Goal: Task Accomplishment & Management: Use online tool/utility

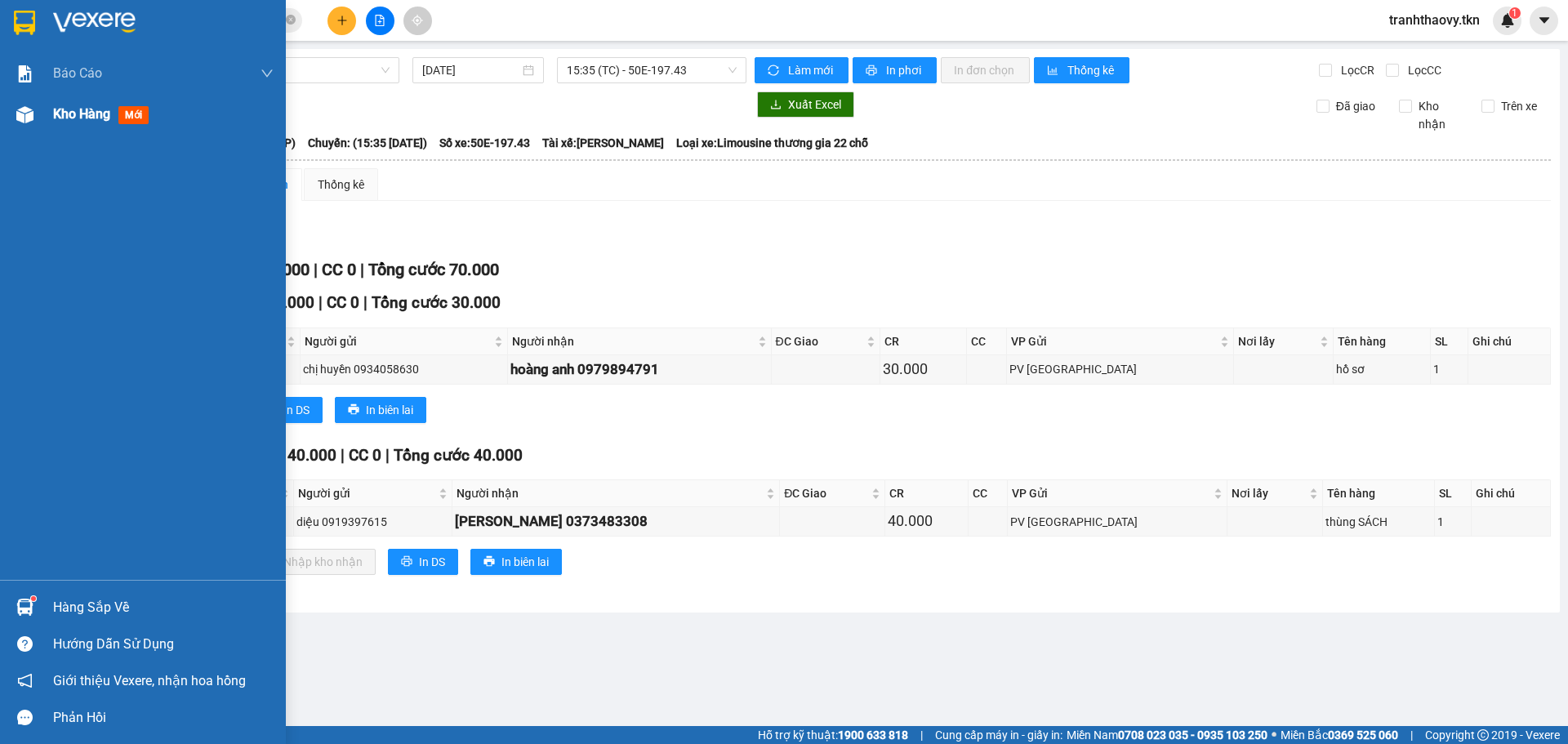
click at [22, 99] on div "Kho hàng mới" at bounding box center [143, 114] width 286 height 41
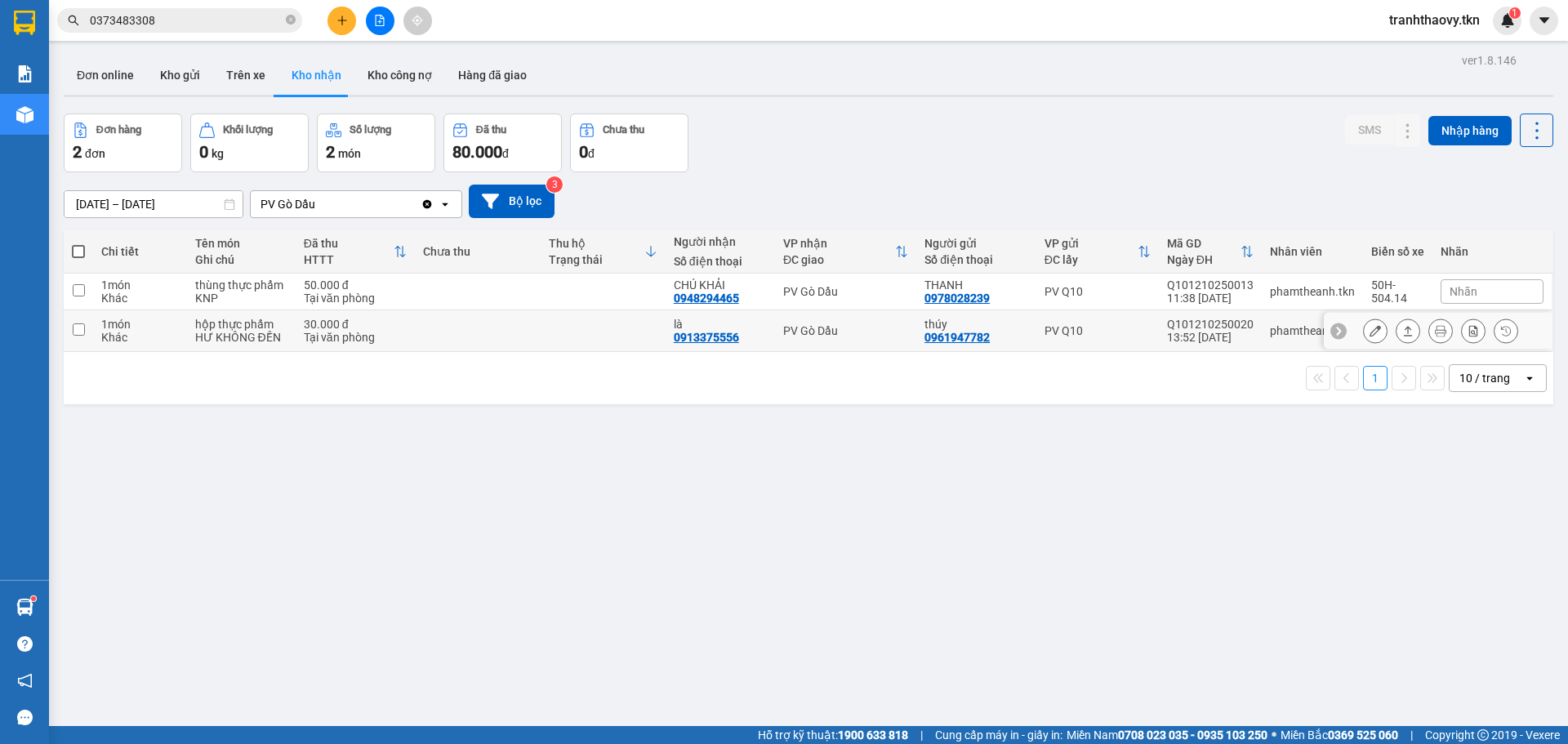
click at [514, 310] on td at bounding box center [477, 330] width 125 height 41
checkbox input "true"
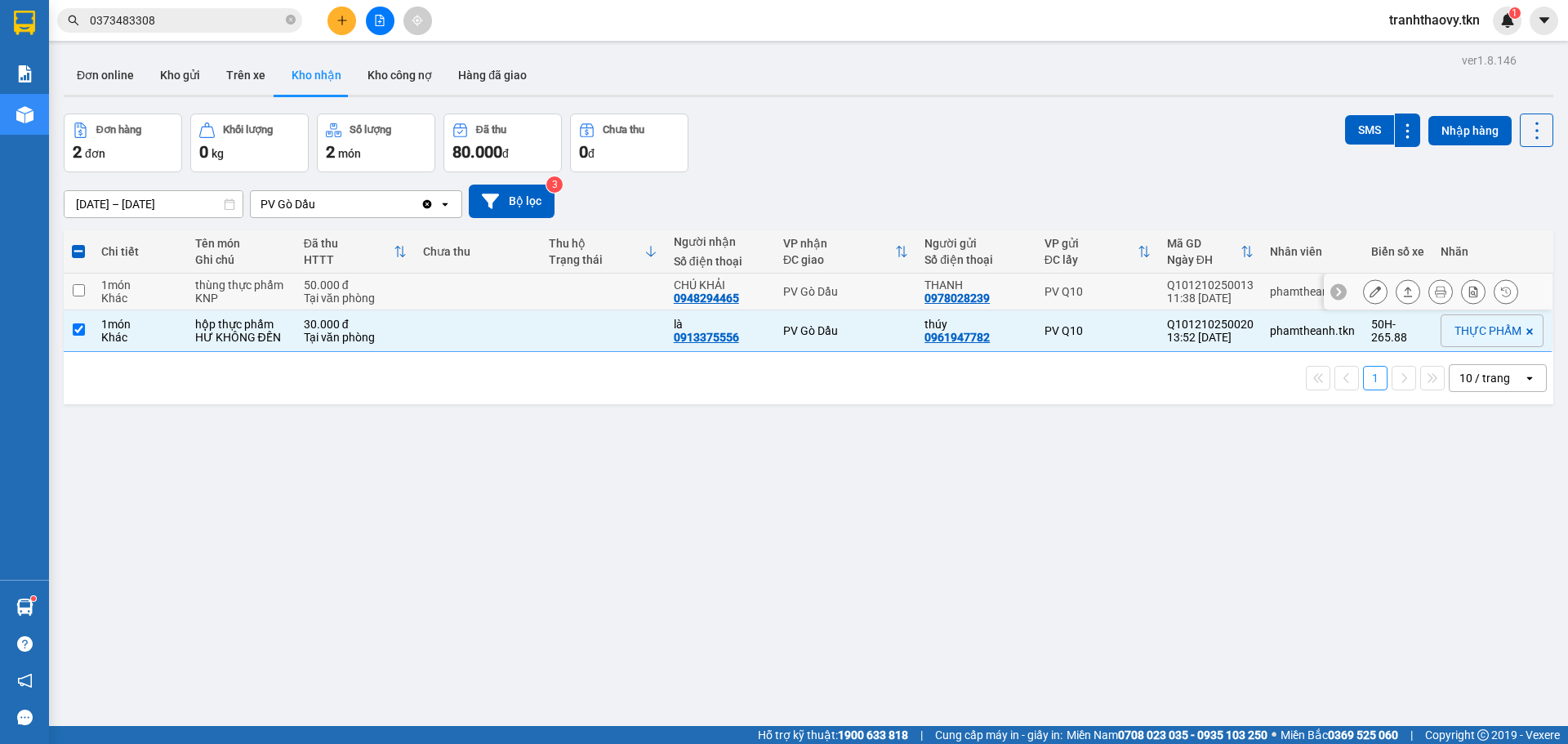
click at [650, 280] on td at bounding box center [603, 293] width 125 height 37
checkbox input "true"
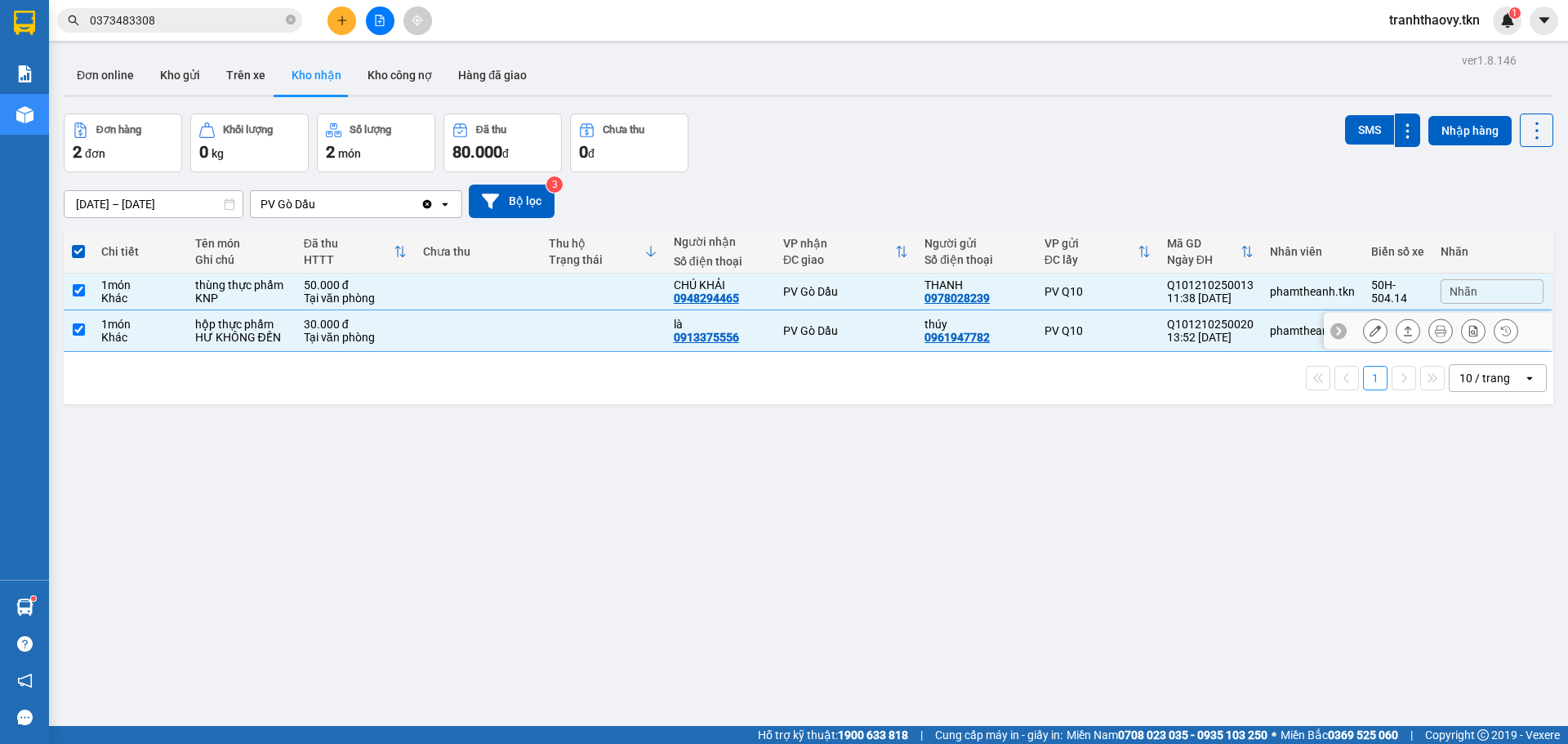
click at [1402, 327] on icon at bounding box center [1407, 330] width 11 height 11
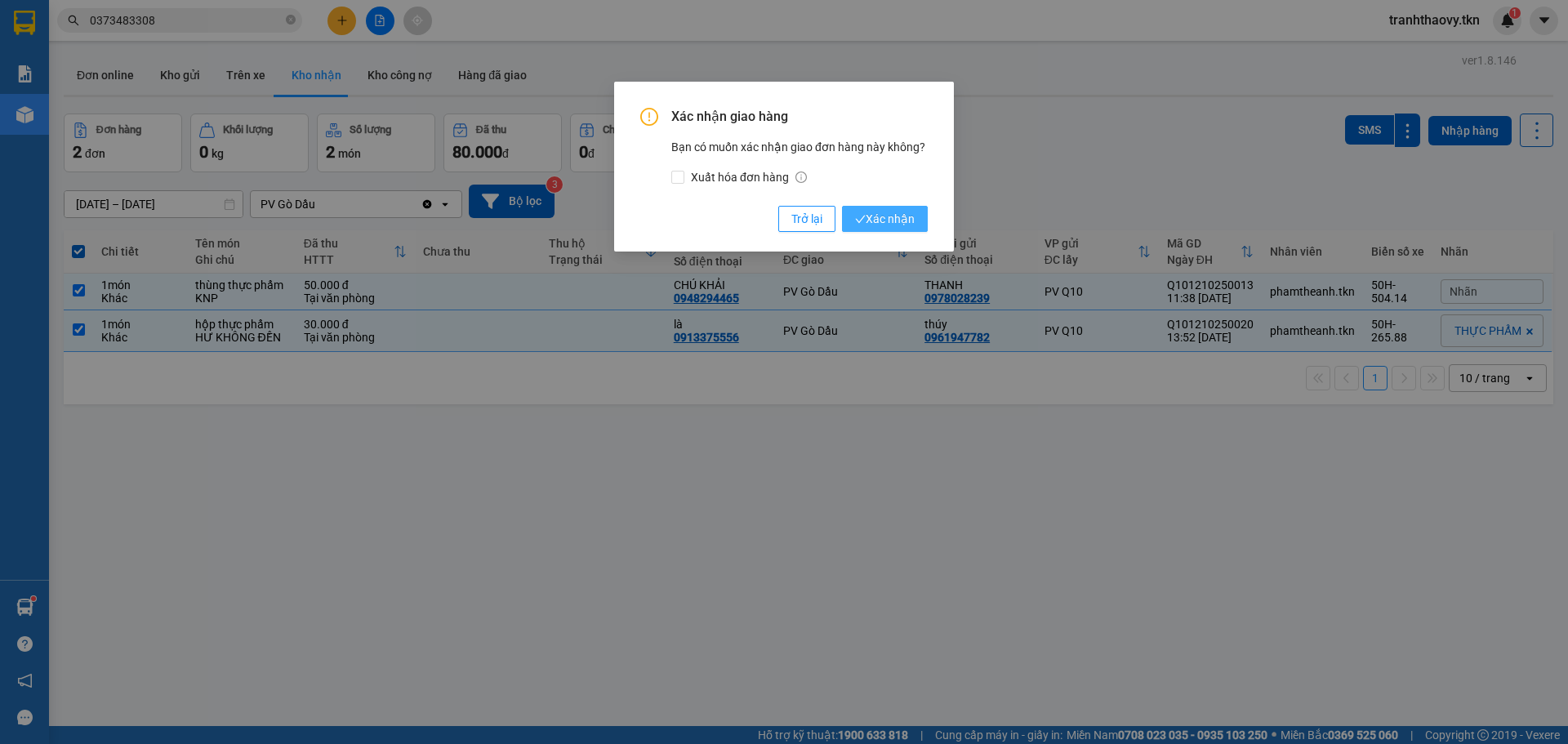
click at [916, 213] on button "Xác nhận" at bounding box center [885, 219] width 86 height 26
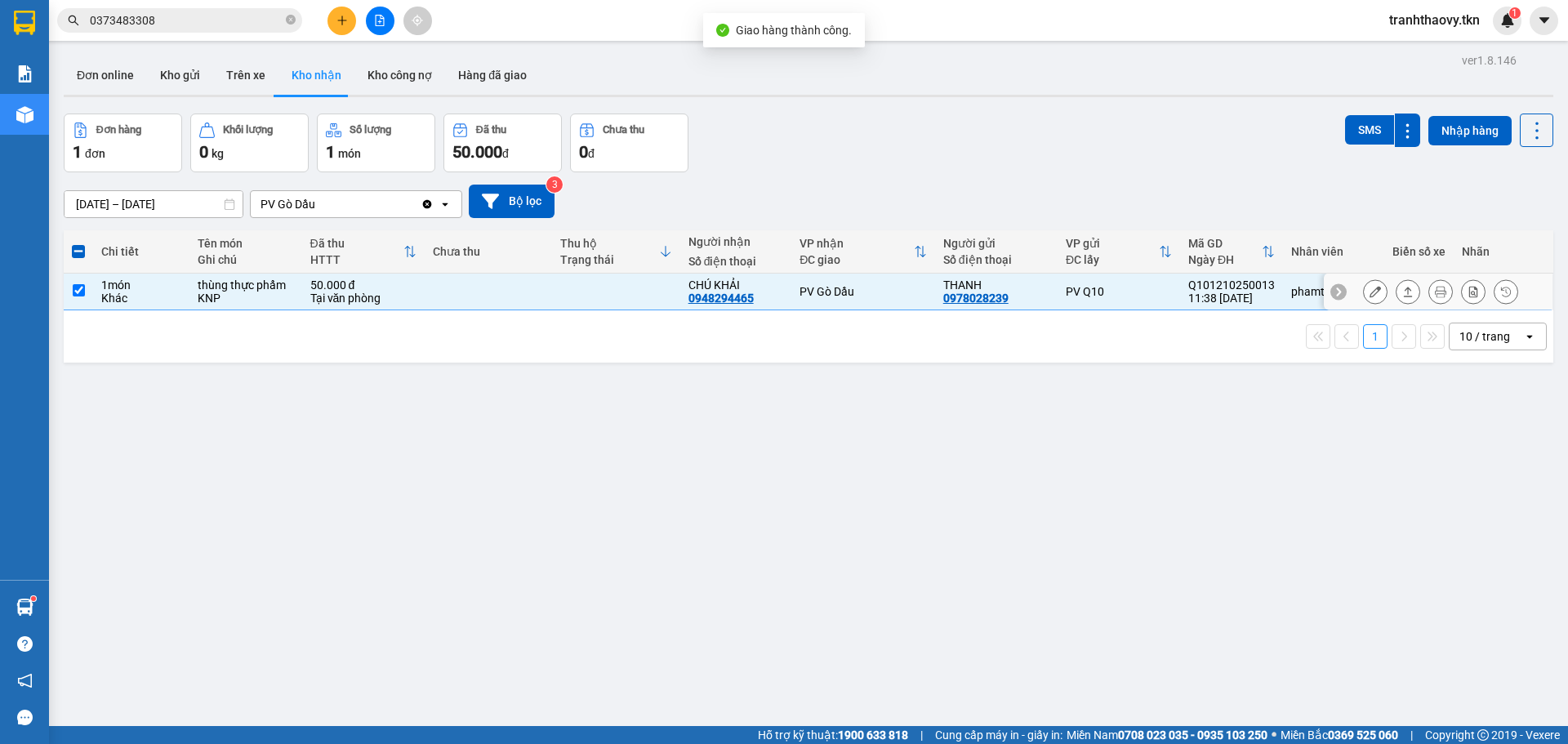
click at [1377, 286] on div at bounding box center [1440, 292] width 155 height 25
click at [1402, 286] on icon at bounding box center [1407, 292] width 11 height 11
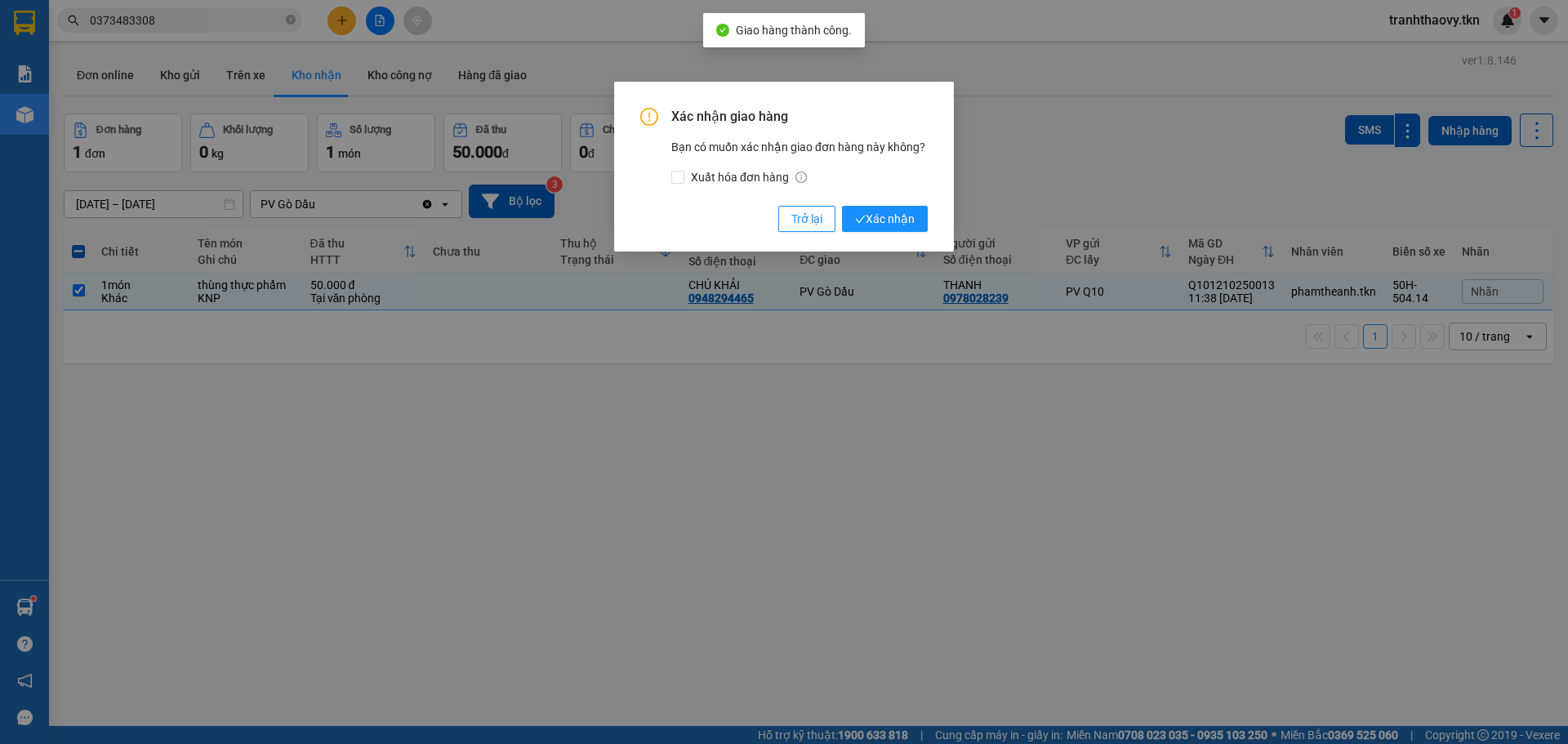
click at [917, 205] on div "Xác nhận giao hàng Bạn có muốn xác nhận giao đơn hàng này không? Xuất hóa đơn h…" at bounding box center [783, 170] width 287 height 124
click at [903, 210] on button "Xác nhận" at bounding box center [885, 219] width 86 height 26
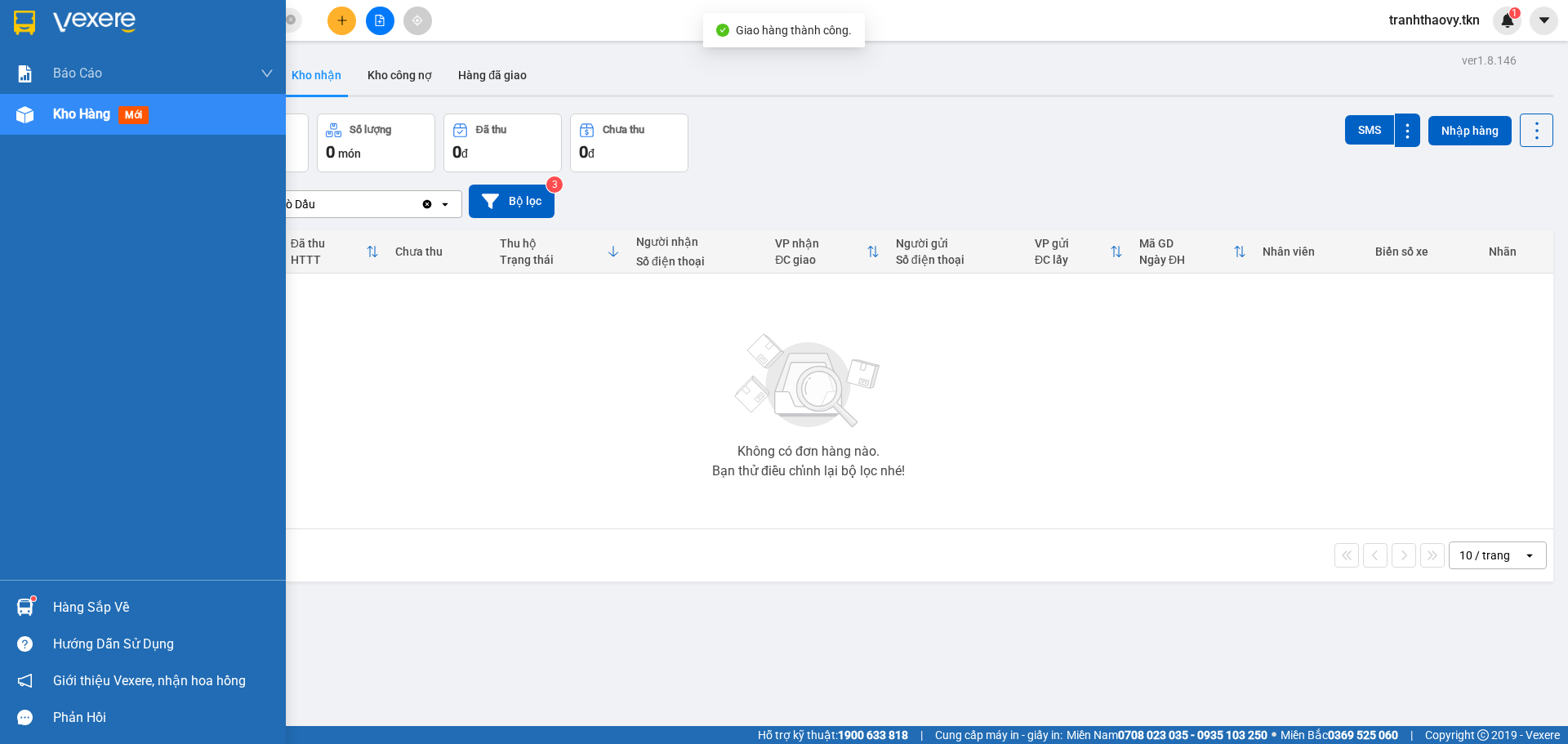
click at [15, 601] on div at bounding box center [25, 607] width 29 height 29
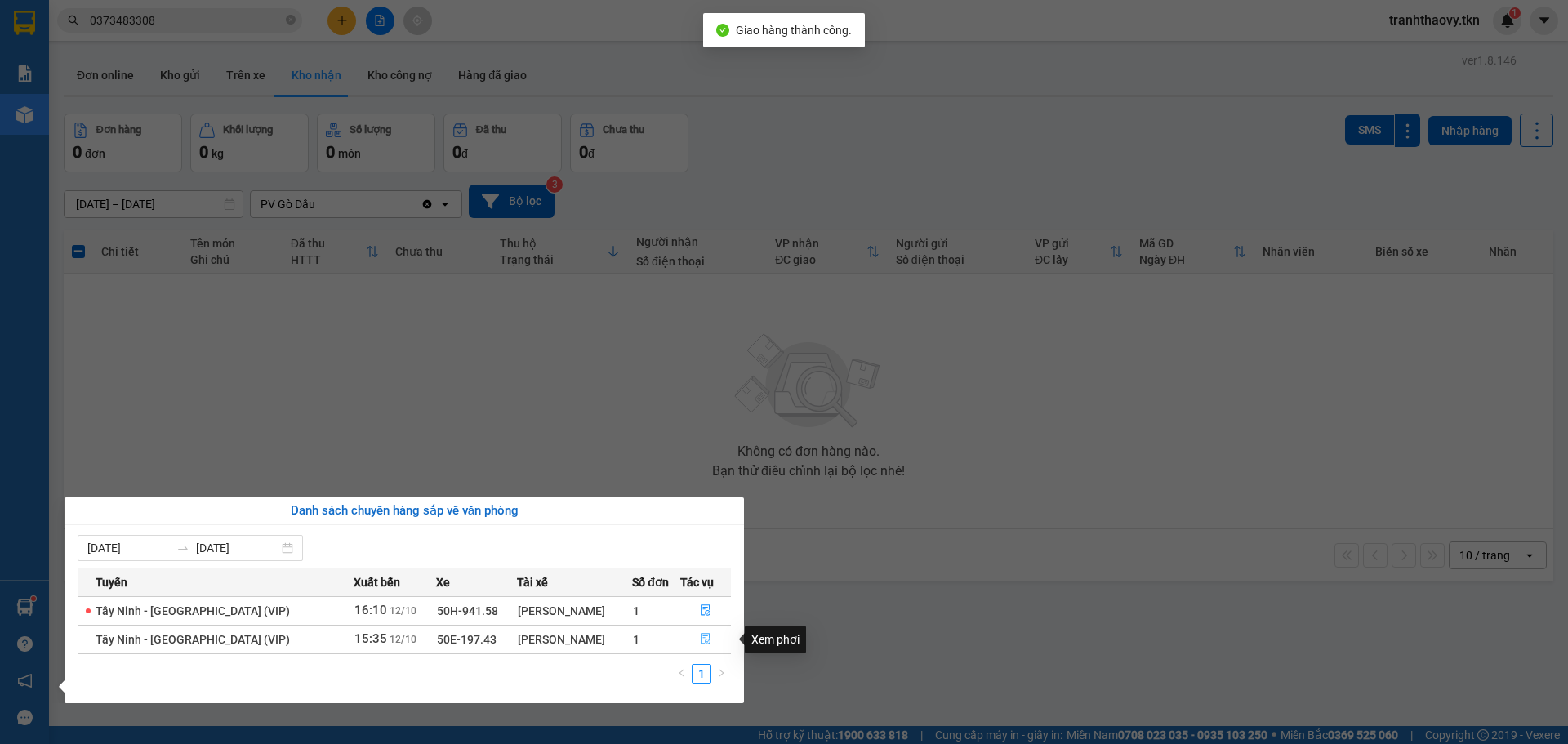
click at [700, 641] on icon "file-done" at bounding box center [705, 639] width 11 height 11
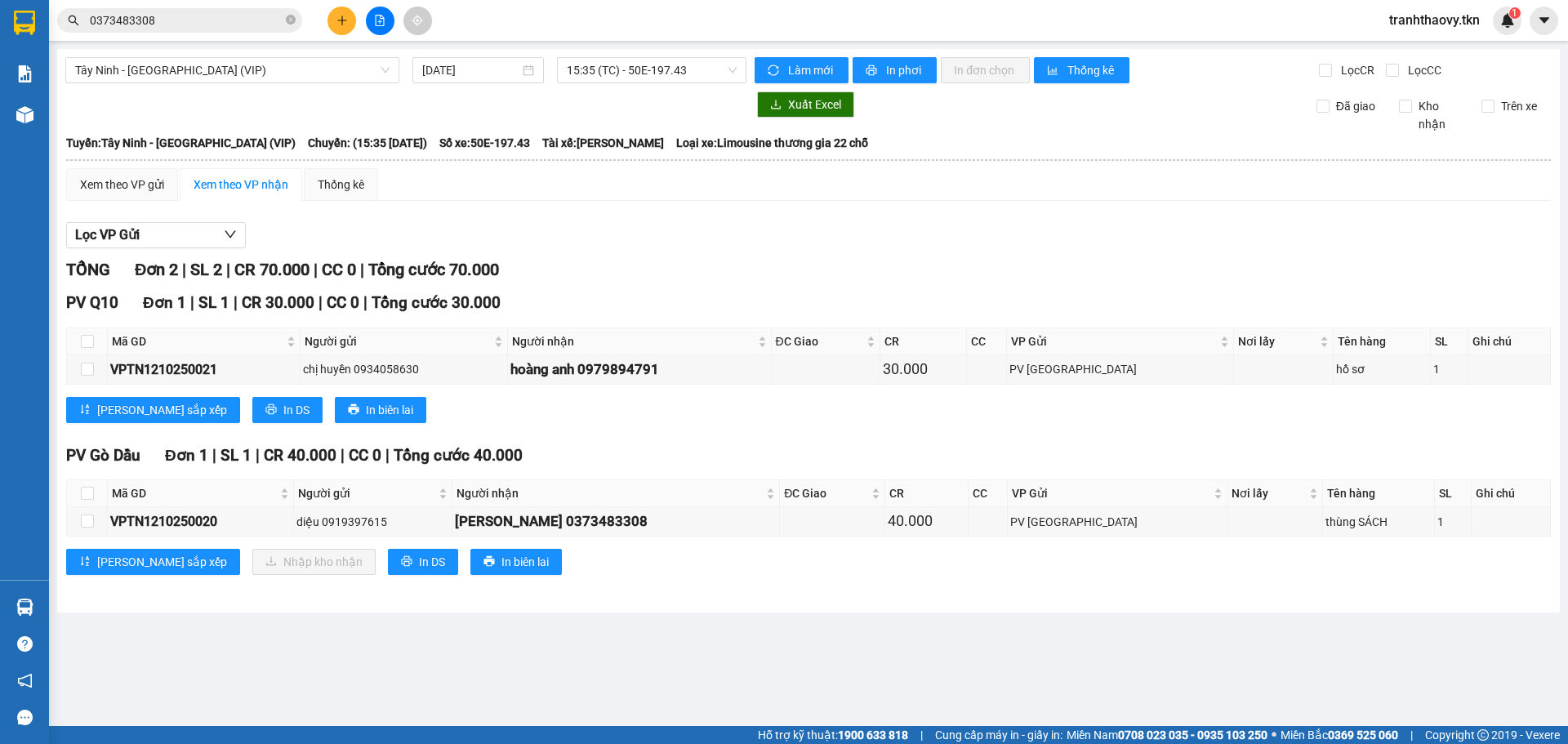
click at [94, 493] on th at bounding box center [87, 494] width 41 height 27
click at [89, 496] on input "checkbox" at bounding box center [87, 493] width 13 height 13
checkbox input "true"
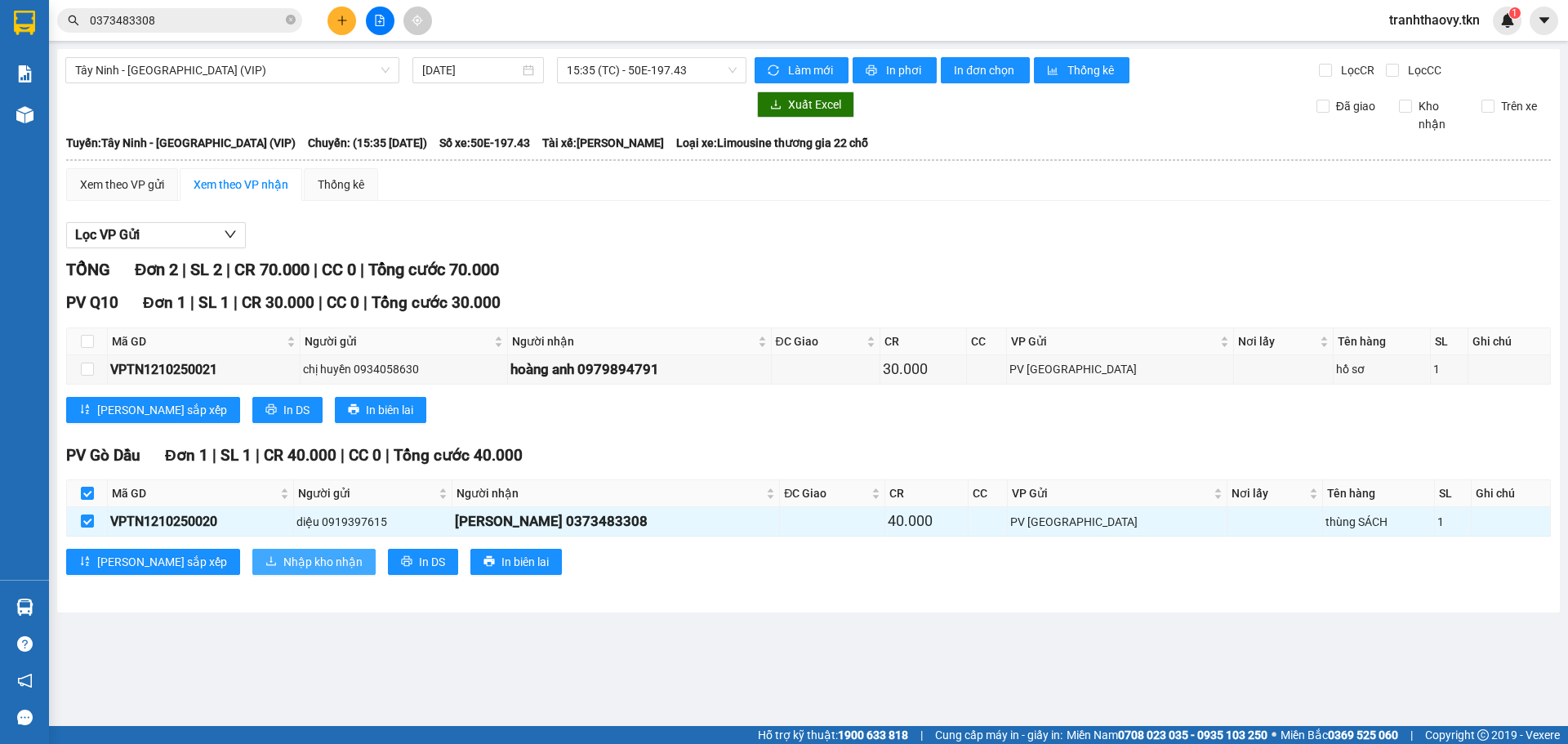
click at [284, 559] on span "Nhập kho nhận" at bounding box center [323, 562] width 79 height 18
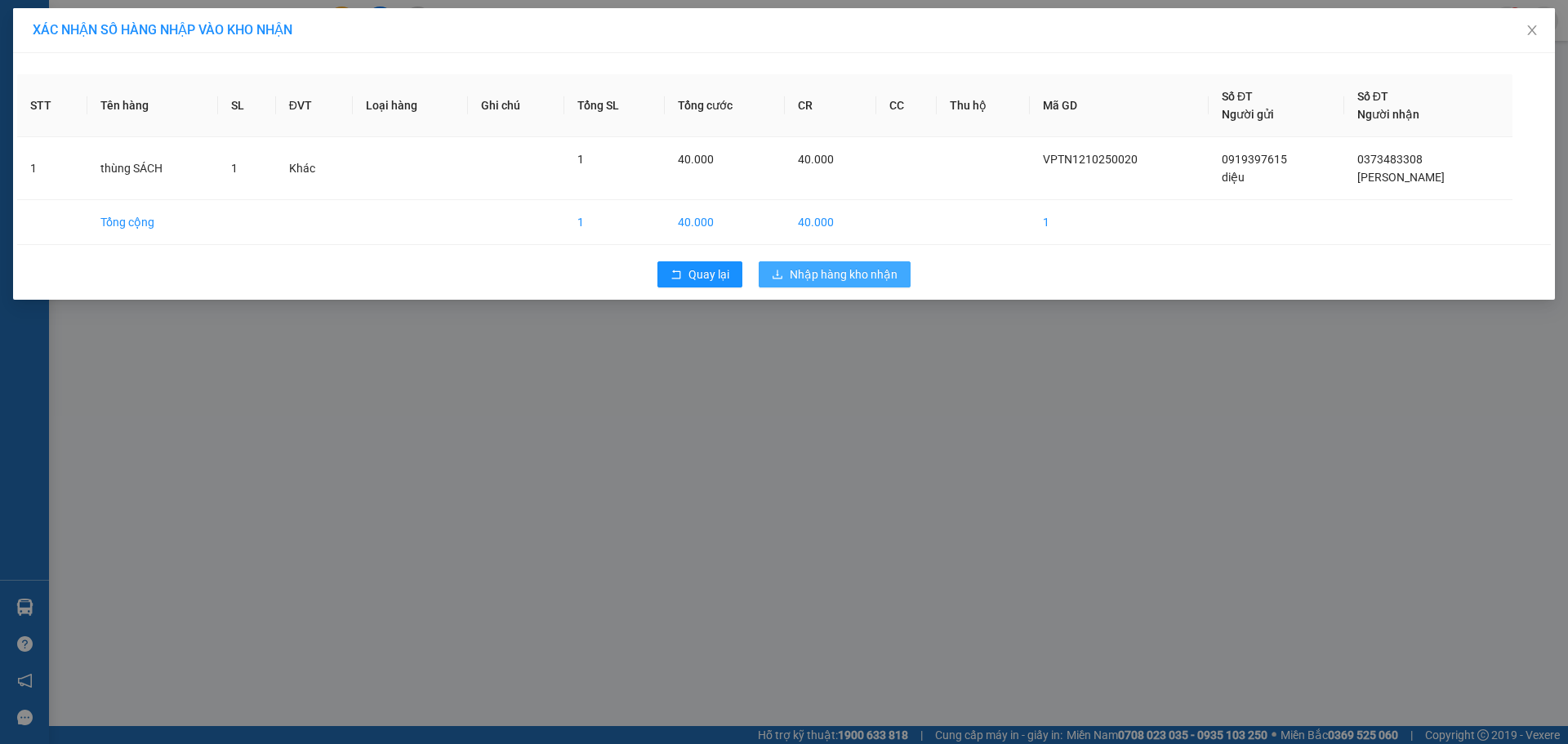
click at [839, 272] on span "Nhập hàng kho nhận" at bounding box center [843, 274] width 108 height 18
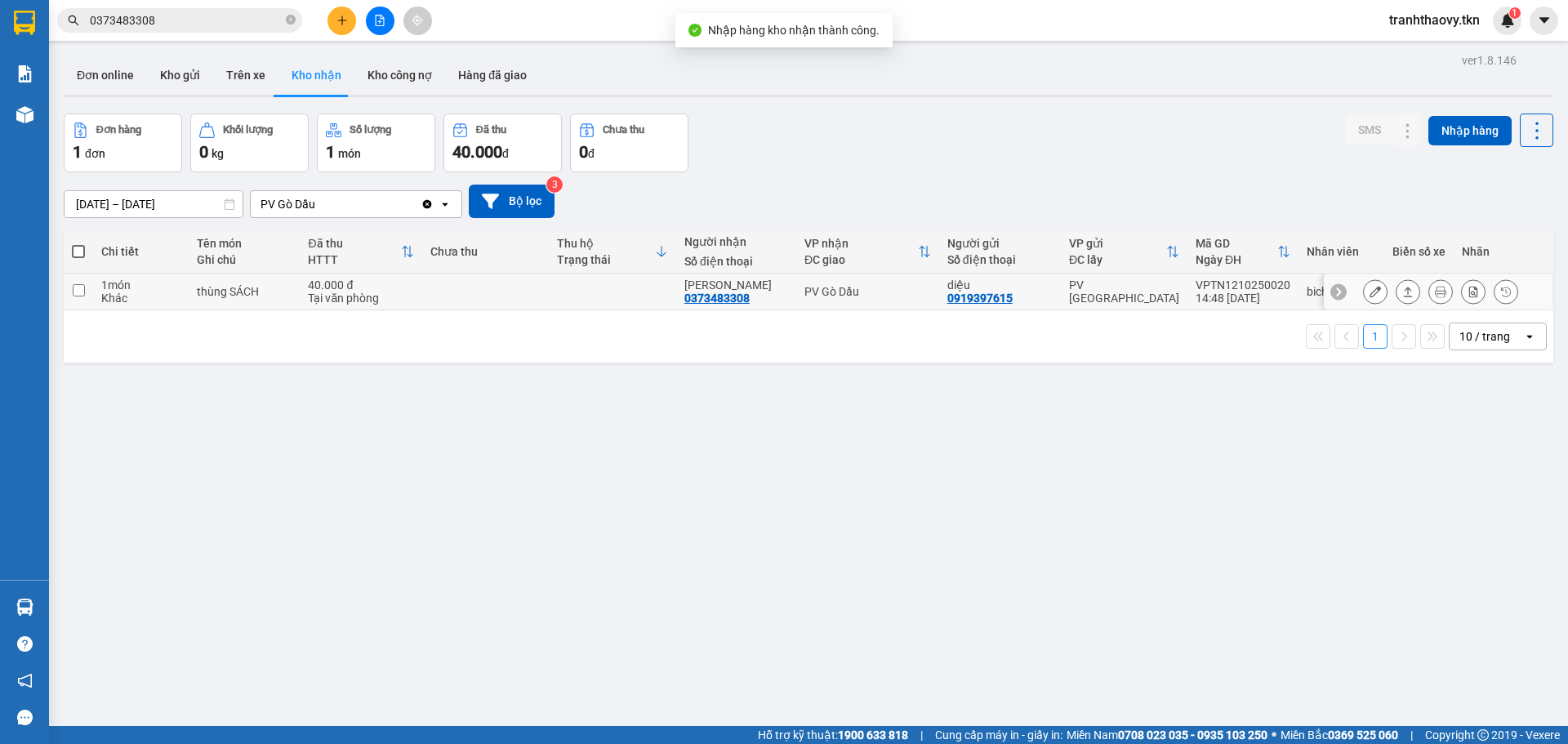
click at [1402, 293] on button at bounding box center [1407, 292] width 23 height 29
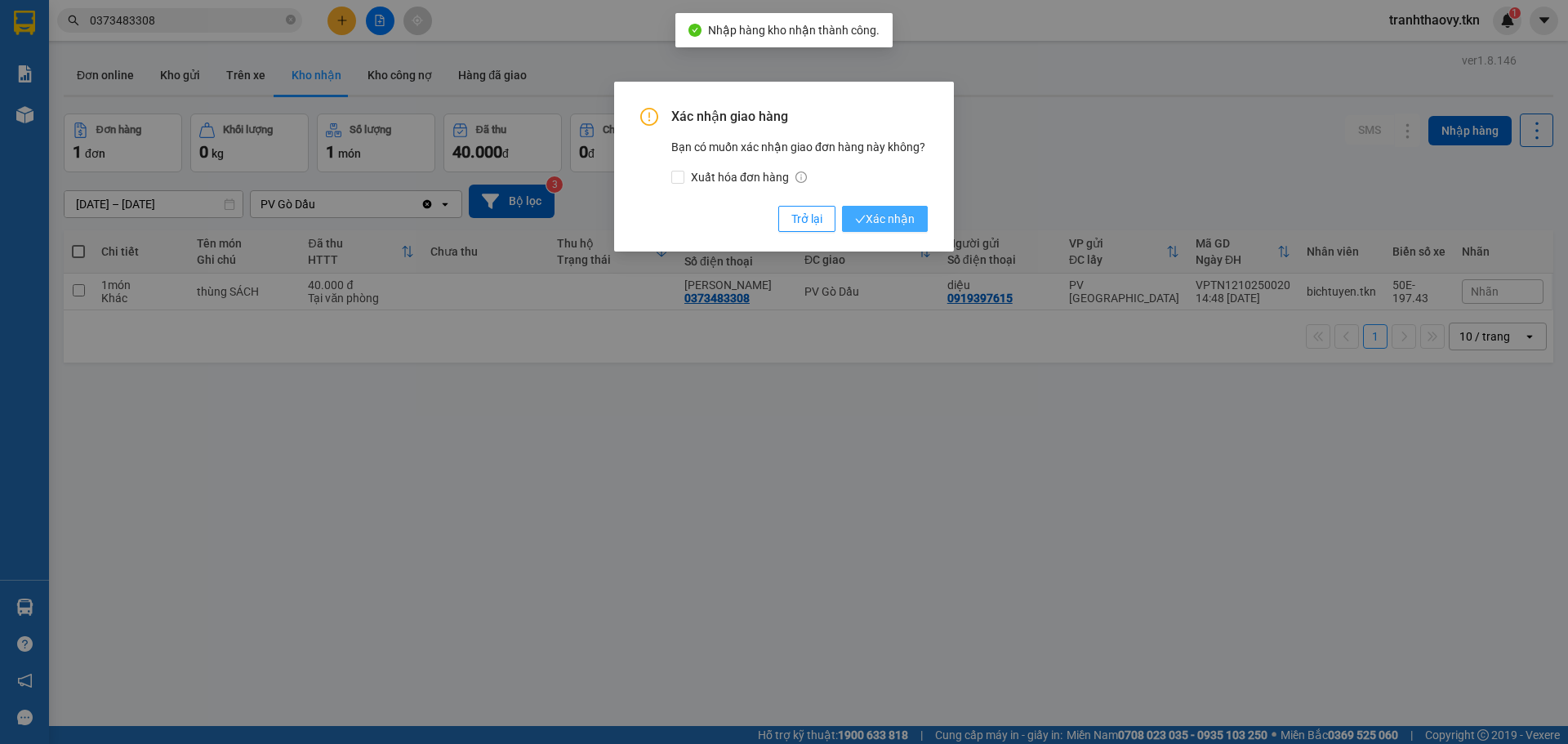
click at [901, 219] on span "Xác nhận" at bounding box center [885, 219] width 60 height 18
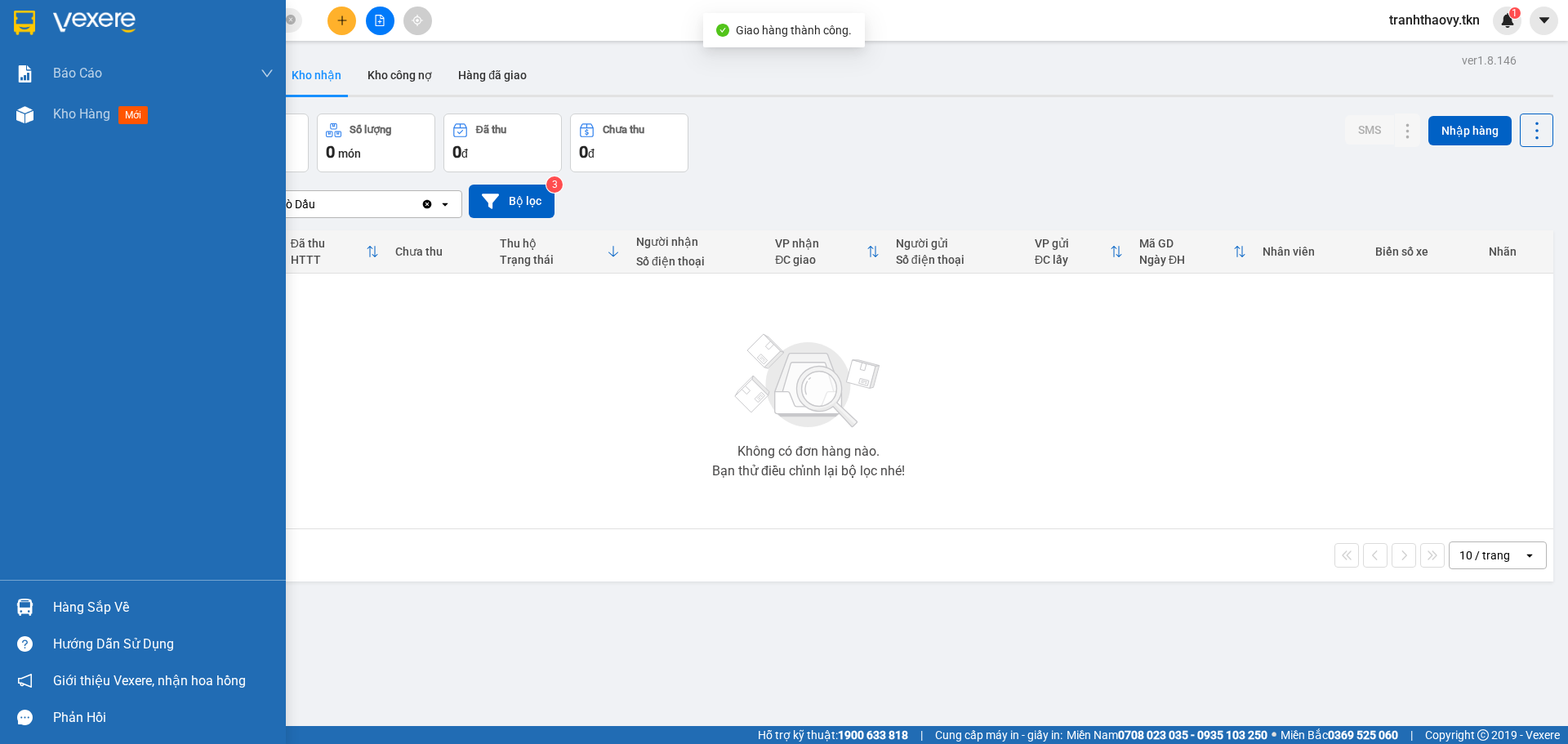
drag, startPoint x: 65, startPoint y: 608, endPoint x: 81, endPoint y: 609, distance: 16.0
click at [68, 609] on div "Hàng sắp về" at bounding box center [162, 608] width 220 height 25
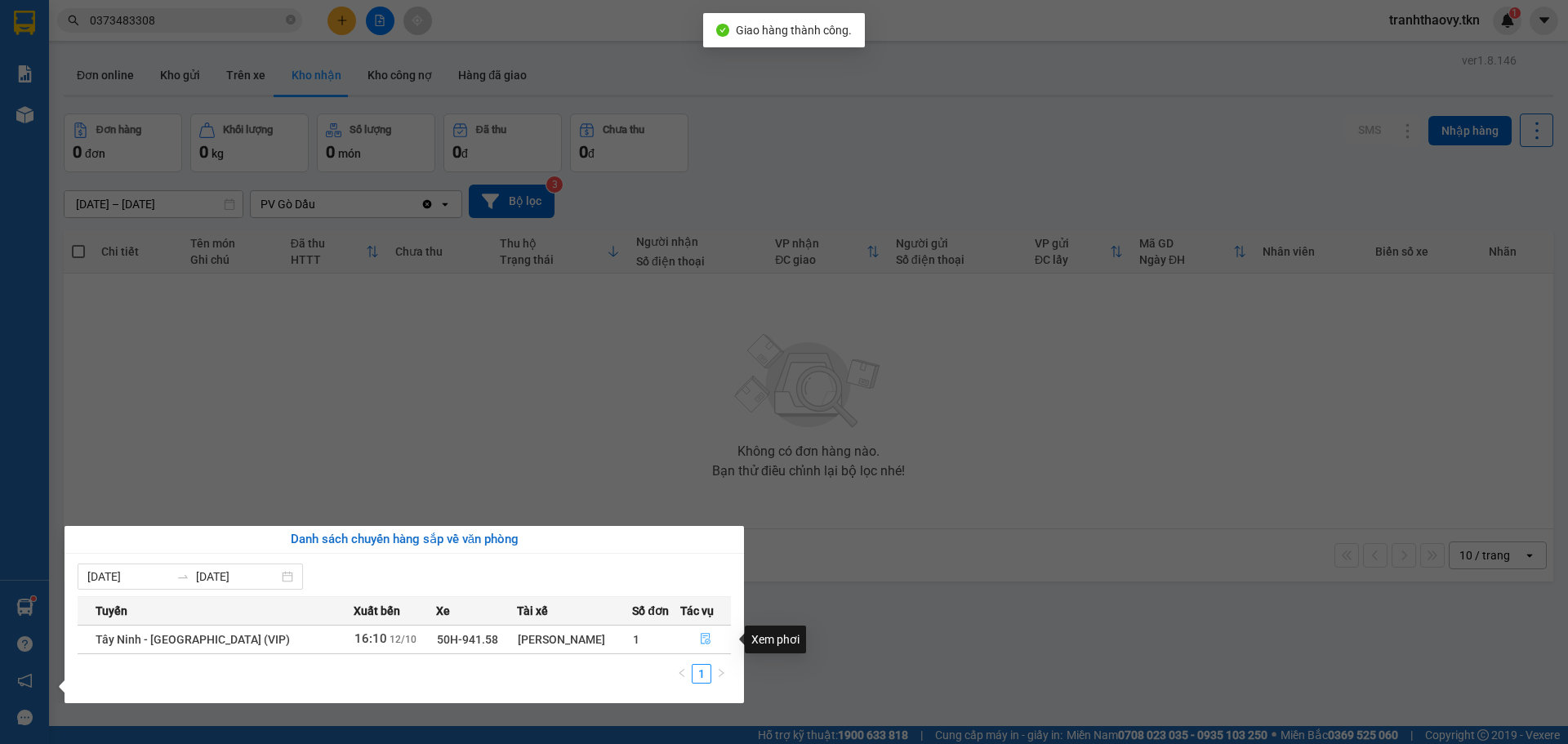
click at [701, 639] on icon "file-done" at bounding box center [705, 639] width 11 height 11
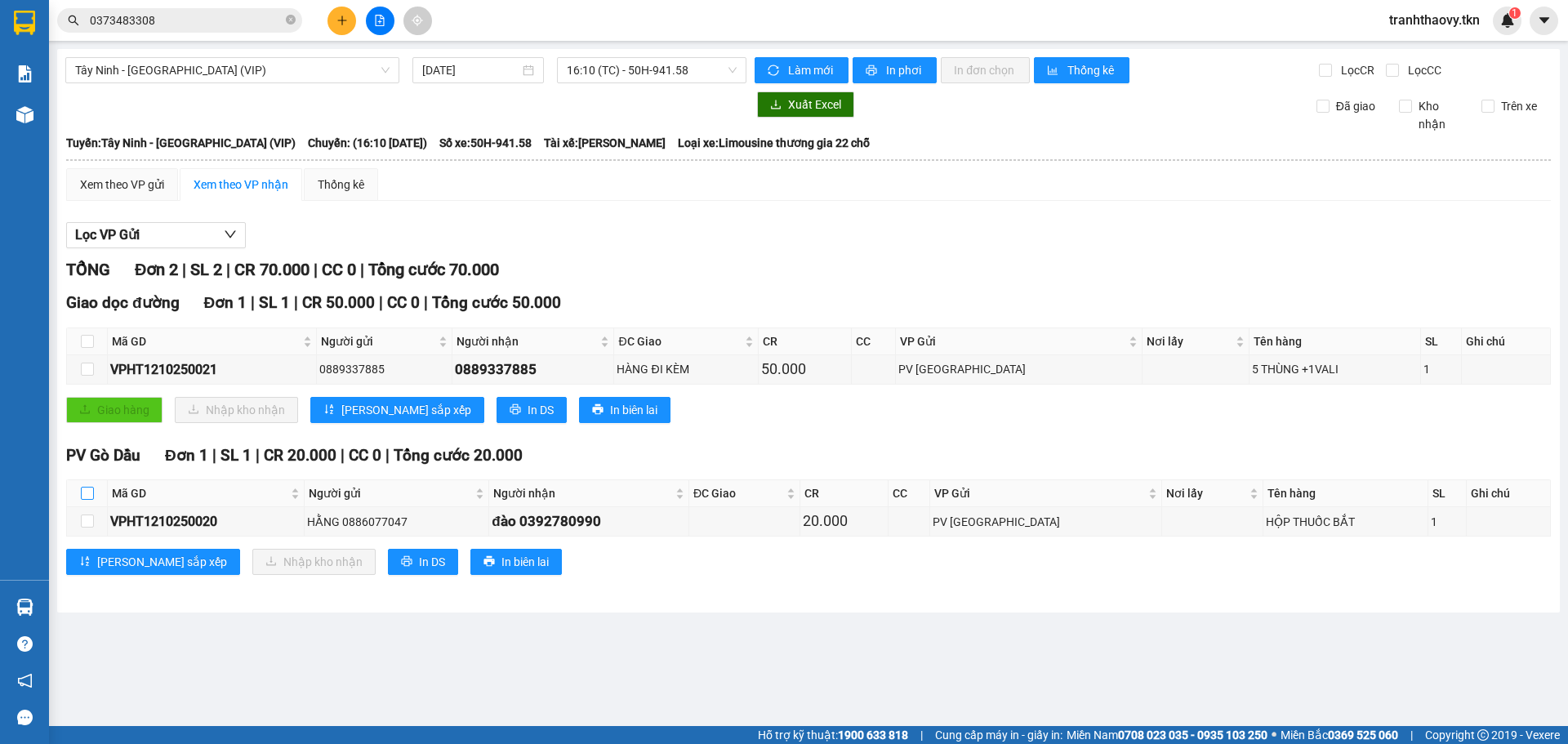
click at [90, 489] on input "checkbox" at bounding box center [87, 493] width 13 height 13
checkbox input "true"
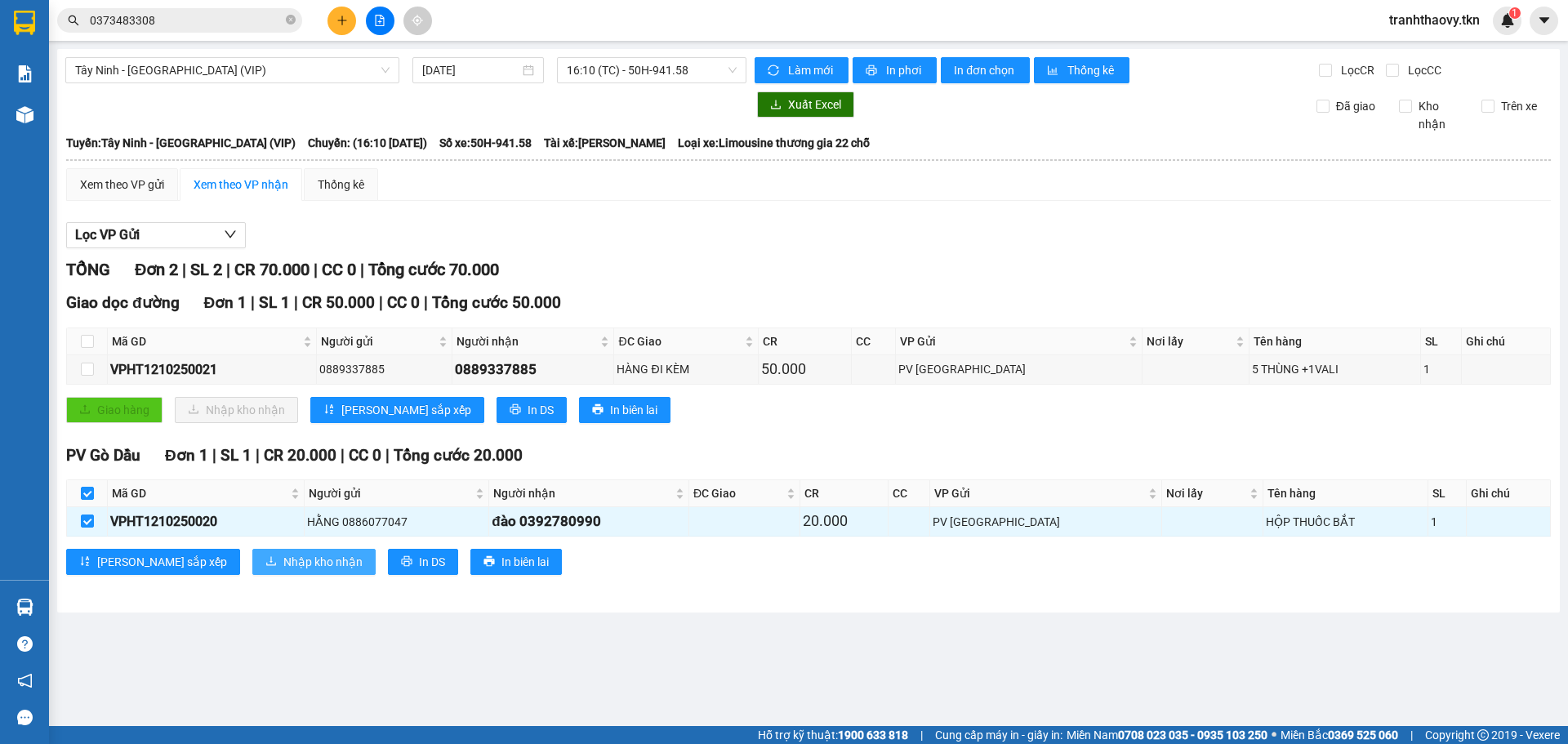
click at [284, 556] on span "Nhập kho nhận" at bounding box center [323, 562] width 79 height 18
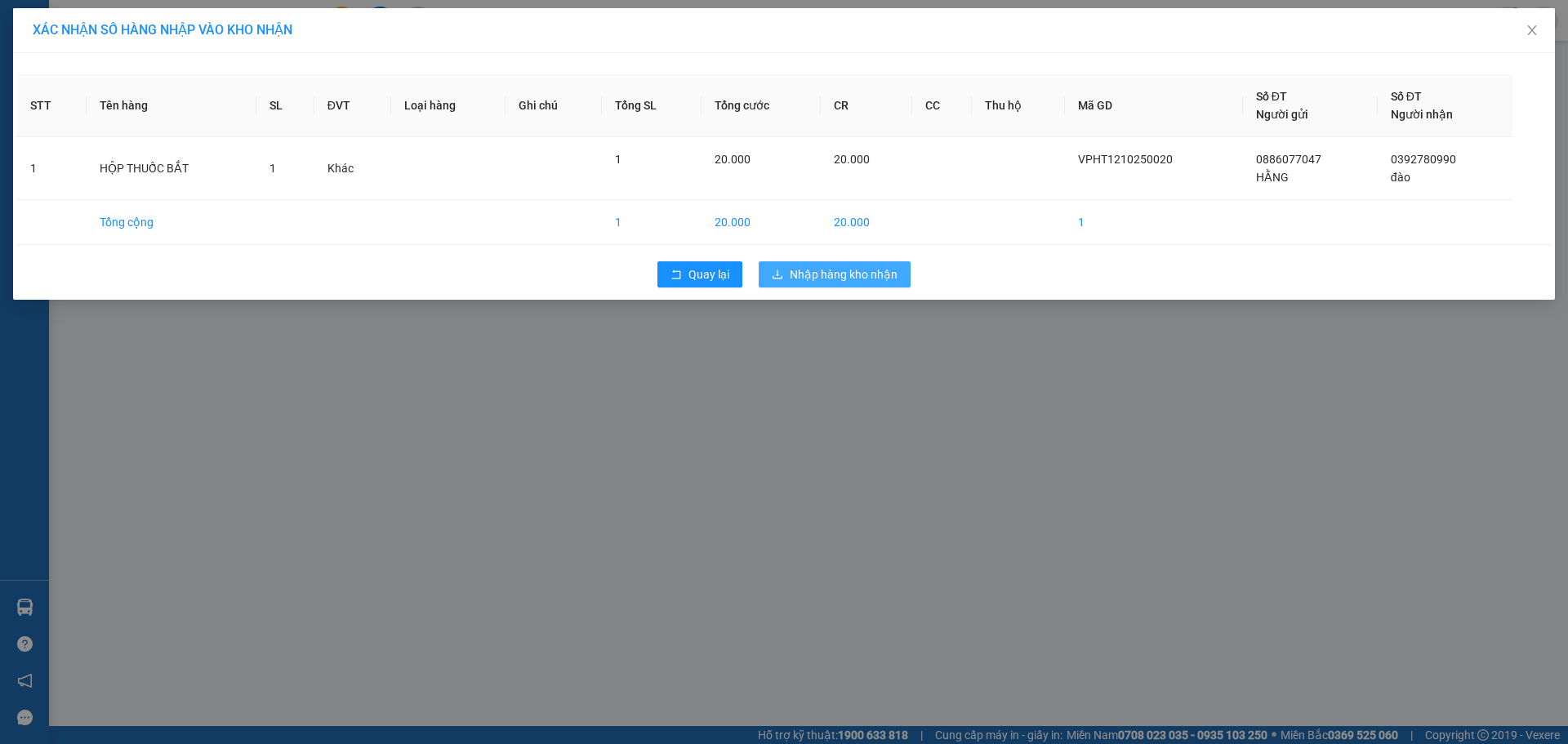
click at [795, 356] on div "XÁC NHẬN SỐ HÀNG NHẬP VÀO KHO NHẬN STT Tên hàng SL ĐVT Loại hàng Ghi chú Tổng S…" at bounding box center [784, 372] width 1568 height 744
click at [888, 279] on span "Nhập hàng kho nhận" at bounding box center [843, 274] width 108 height 18
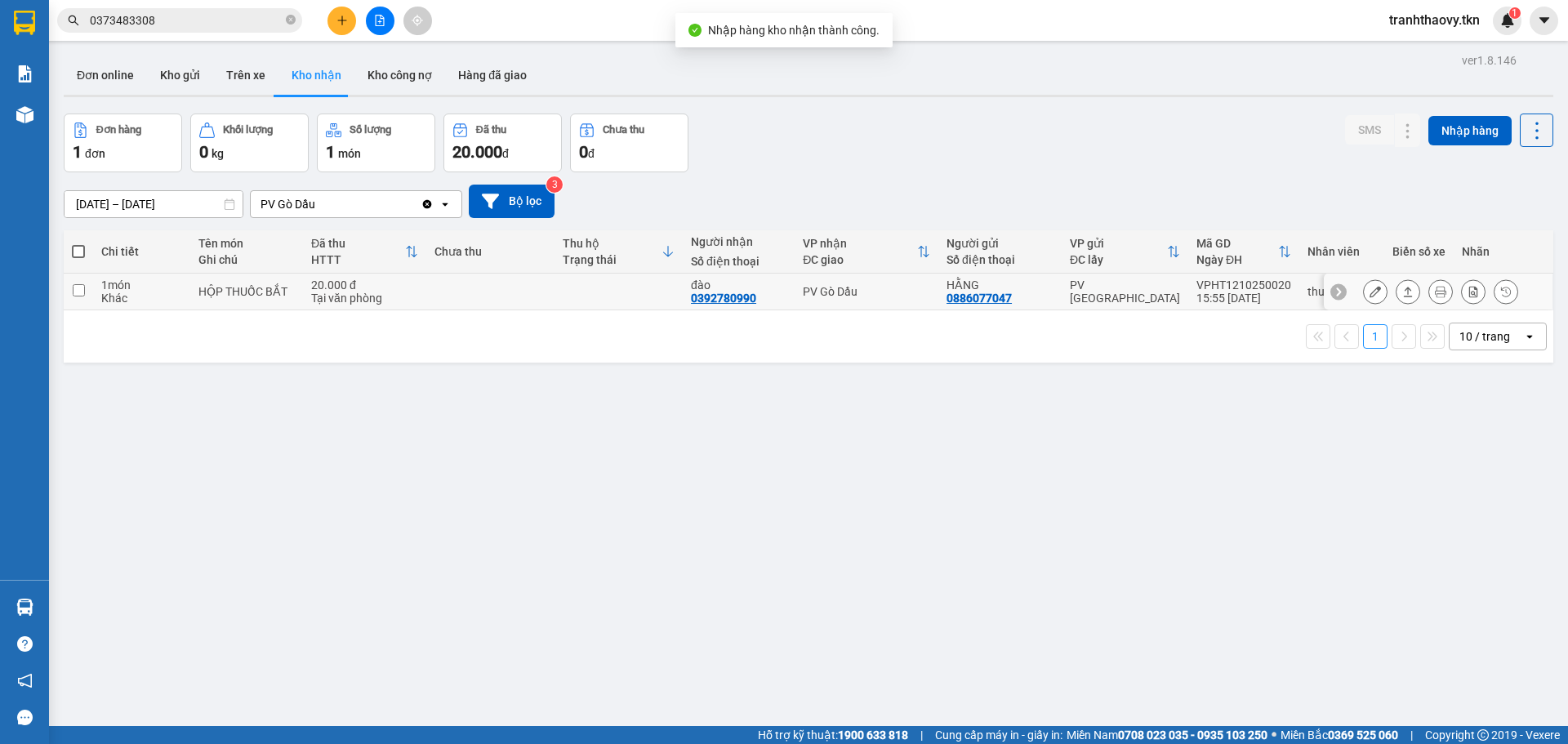
click at [192, 284] on td "HỘP THUỐC BẮT" at bounding box center [247, 293] width 112 height 37
checkbox input "true"
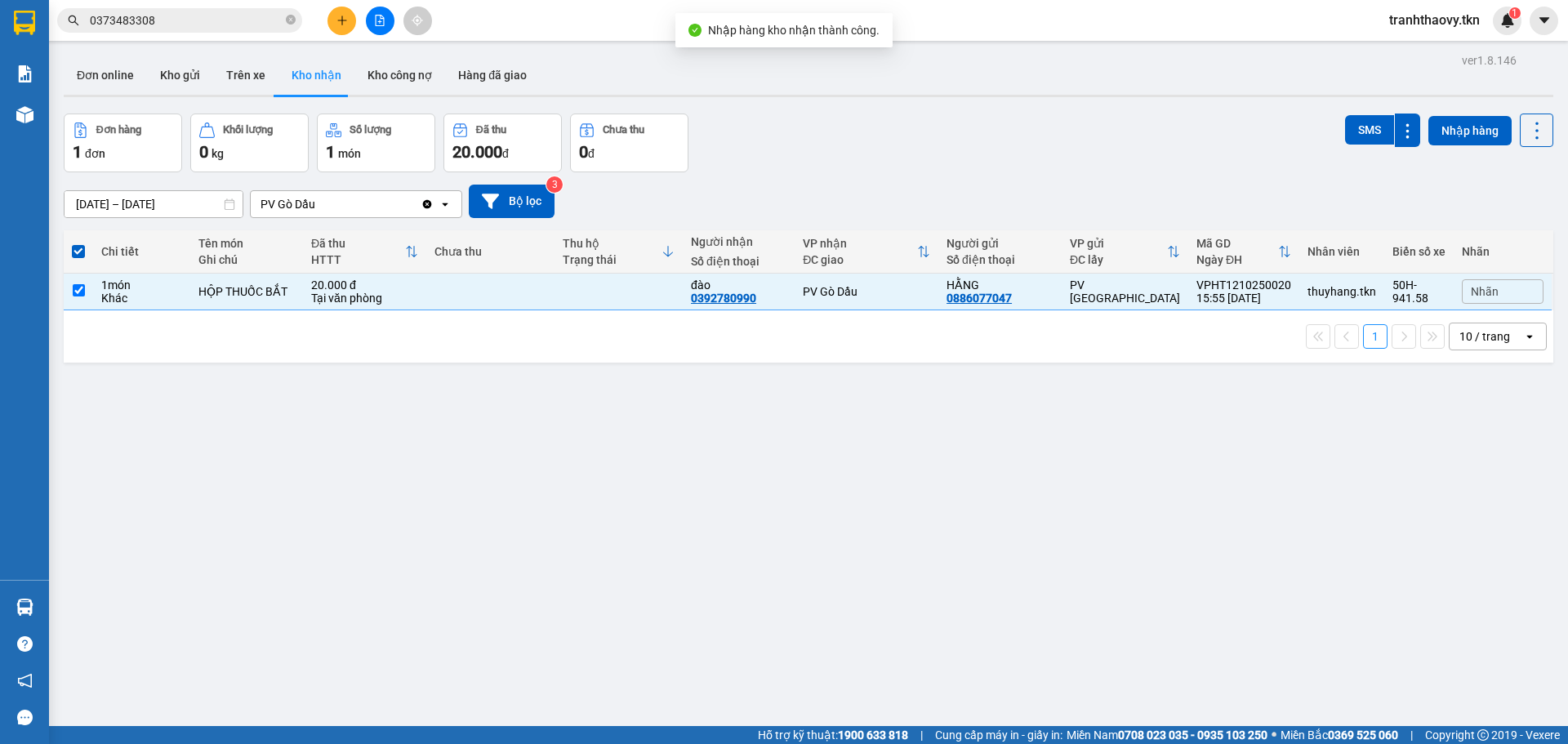
click at [1322, 134] on div "Đơn hàng 1 đơn Khối lượng 0 kg Số lượng 1 món Đã thu 20.000 đ Chưa thu 0 đ SMS …" at bounding box center [809, 142] width 1489 height 59
click at [1345, 123] on button "SMS" at bounding box center [1370, 129] width 49 height 29
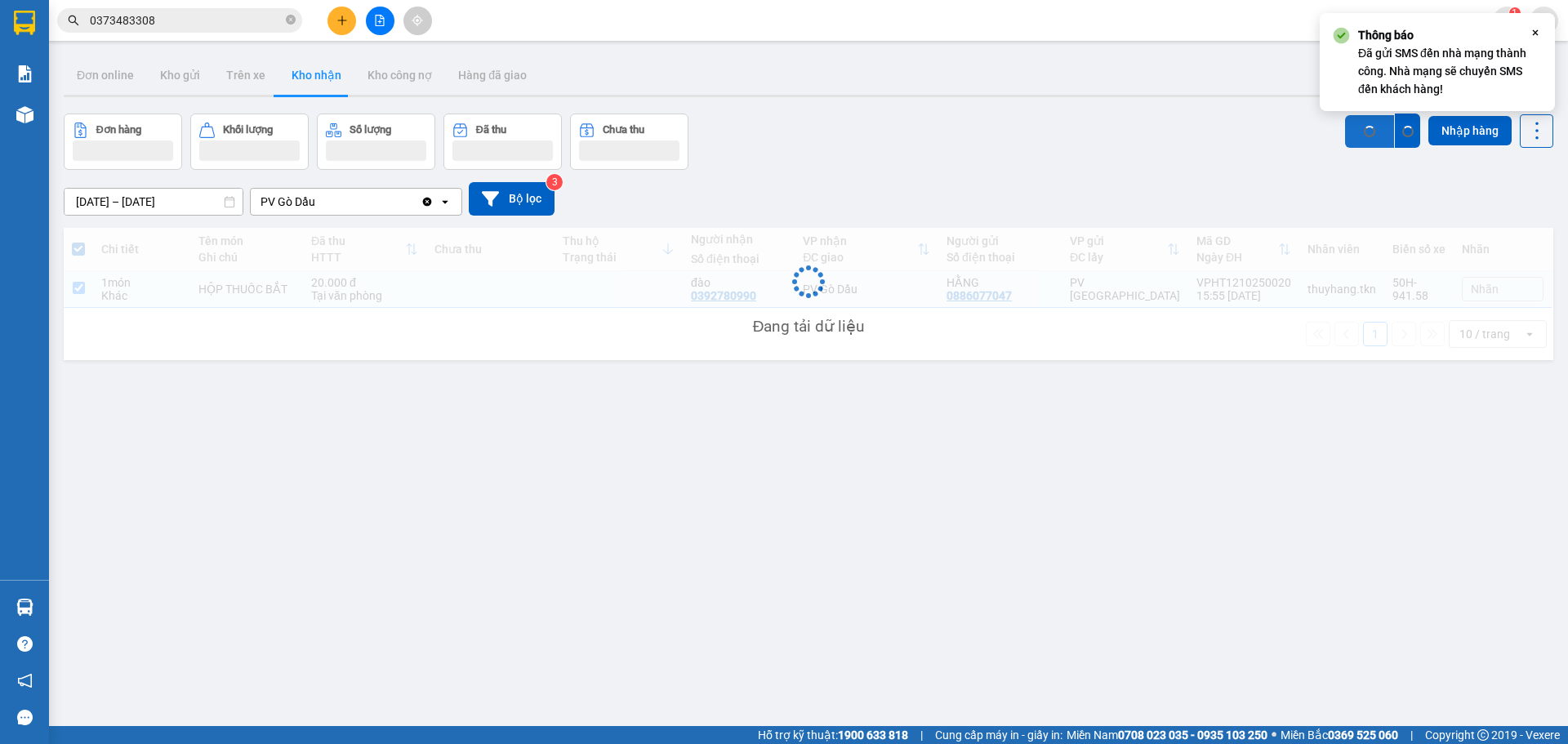
click at [1345, 123] on button "SMS" at bounding box center [1370, 131] width 49 height 33
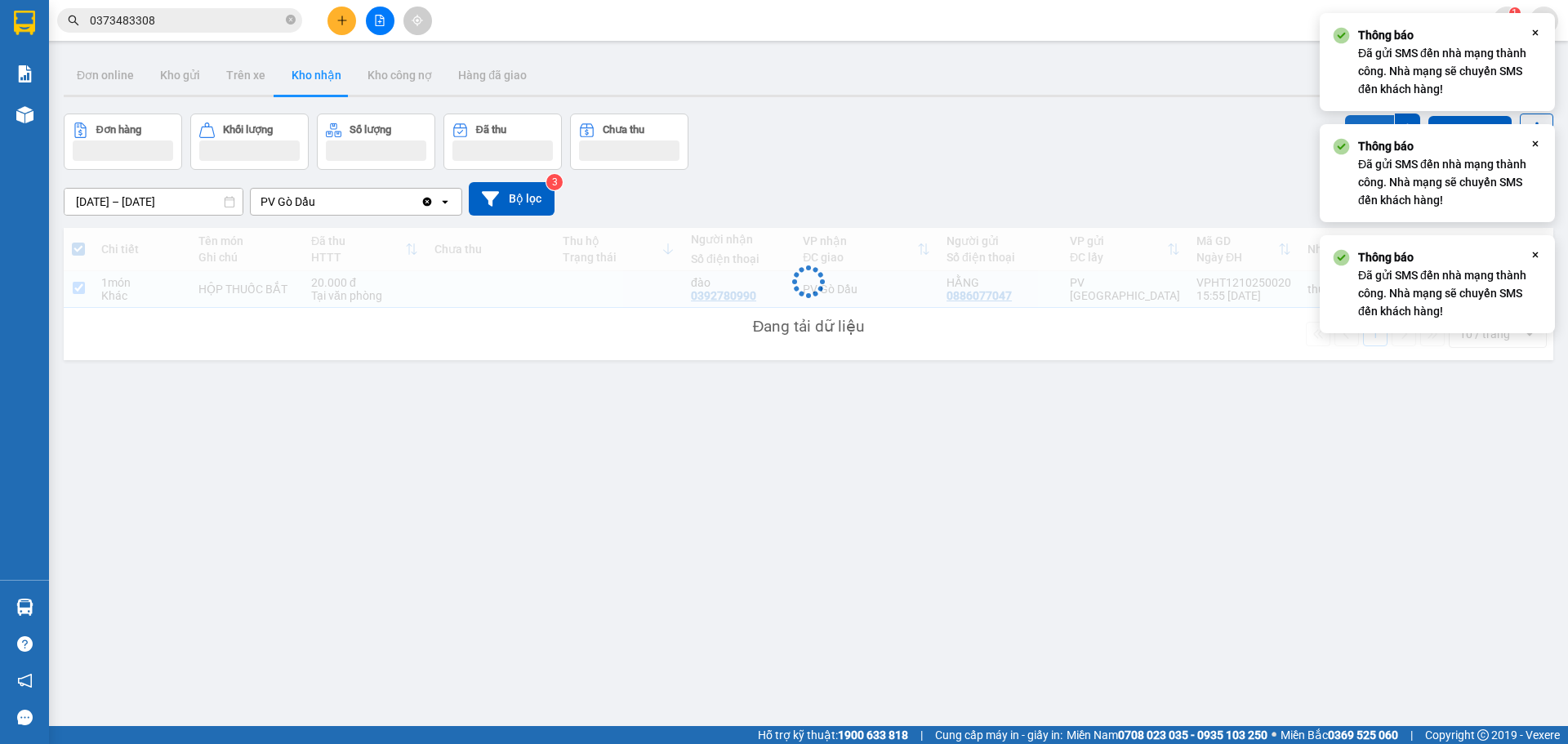
click at [1345, 123] on button "SMS" at bounding box center [1370, 129] width 49 height 29
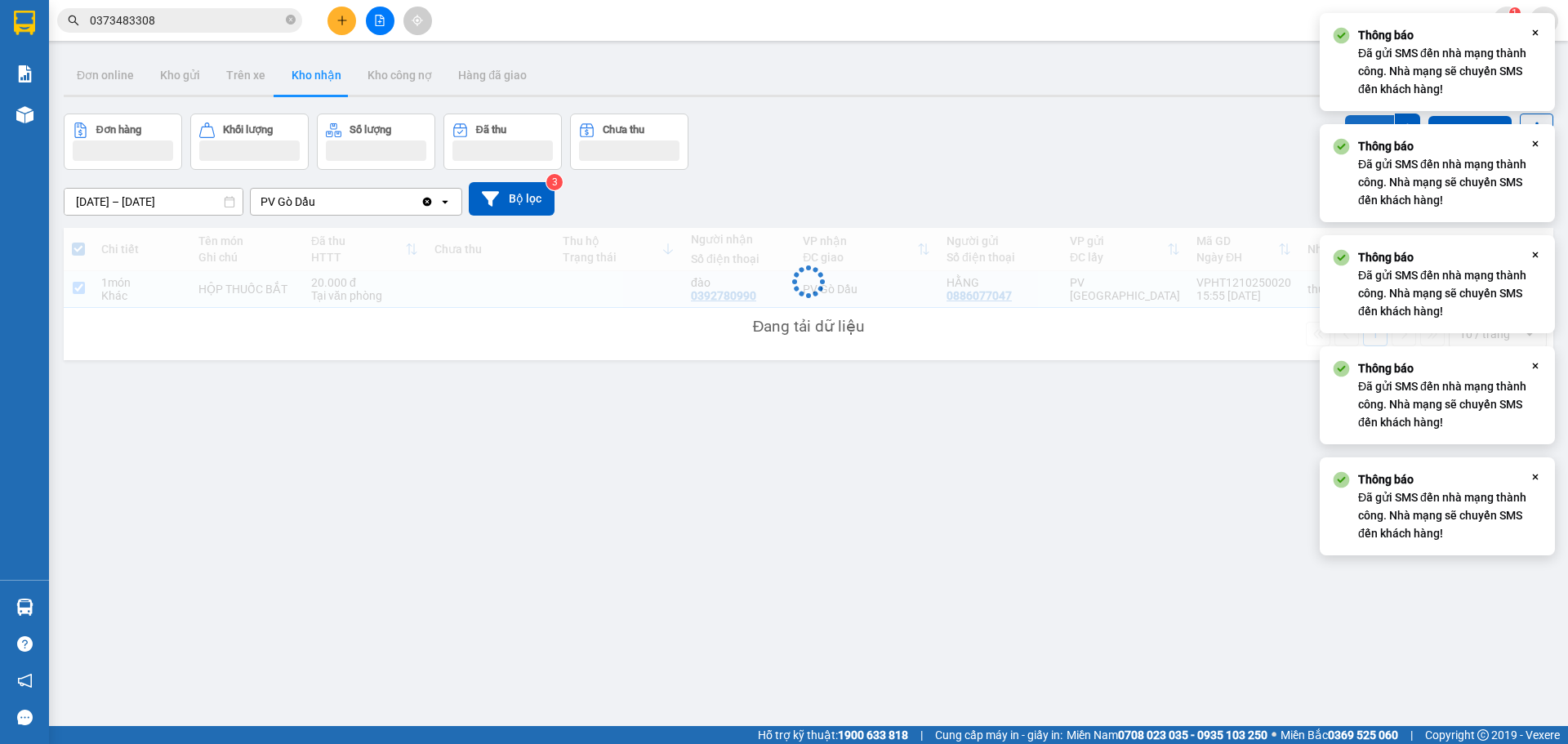
click at [1345, 123] on button "SMS" at bounding box center [1370, 129] width 49 height 29
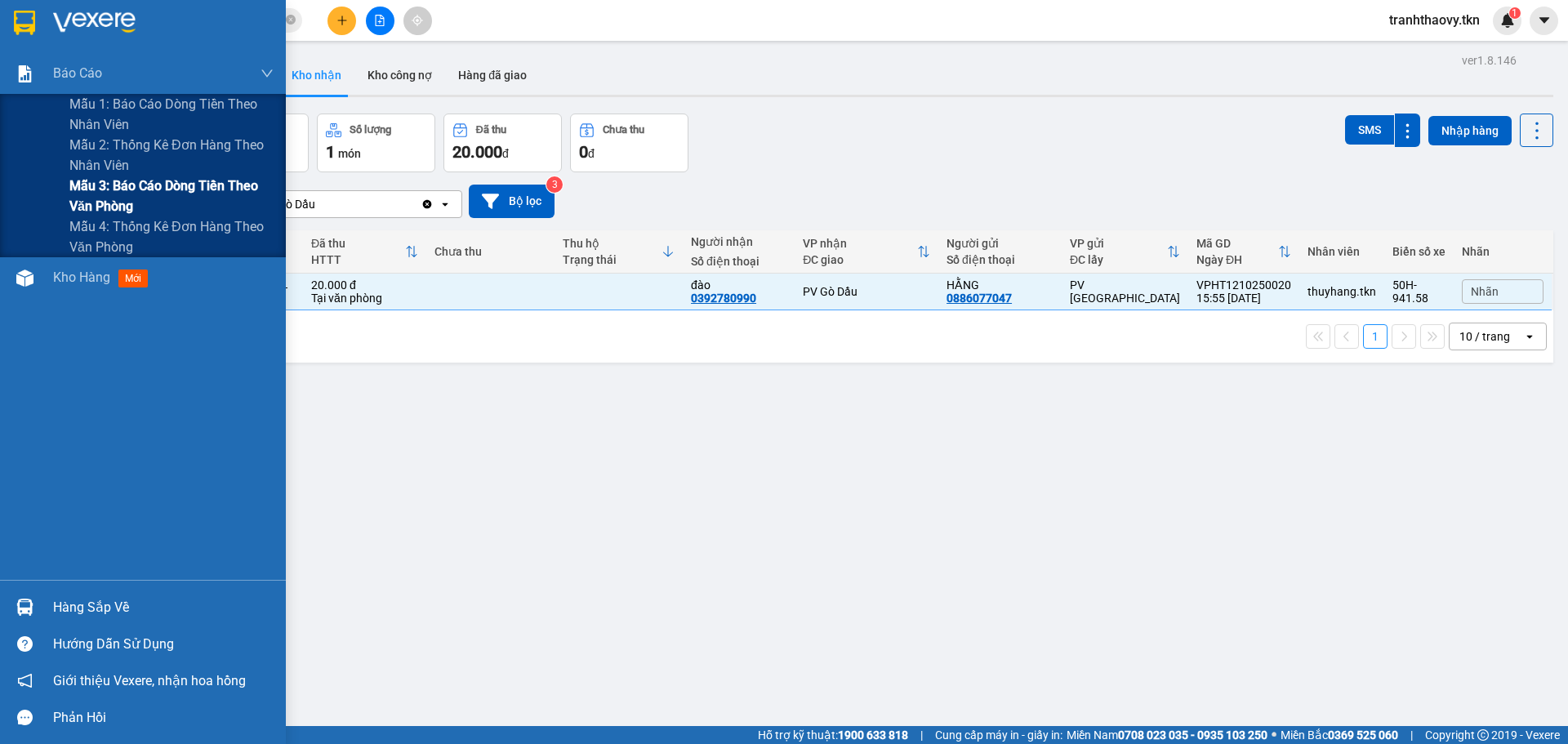
click at [131, 189] on span "Mẫu 3: Báo cáo dòng tiền theo văn phòng" at bounding box center [171, 196] width 205 height 41
